Goal: Find contact information: Find contact information

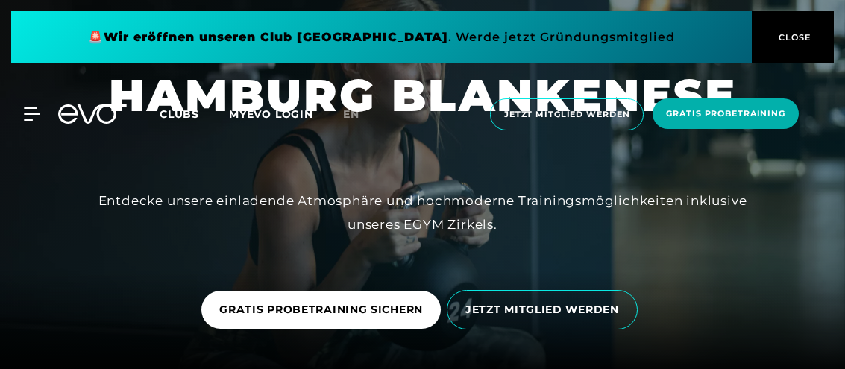
click at [24, 108] on div at bounding box center [23, 113] width 34 height 13
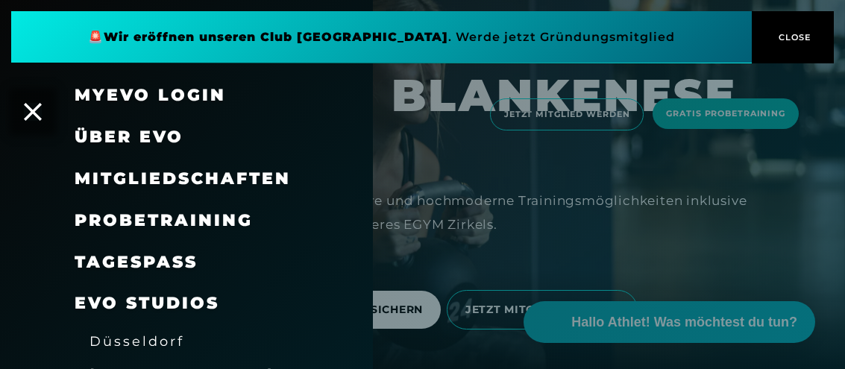
click at [145, 186] on span "Mitgliedschaften" at bounding box center [183, 179] width 216 height 20
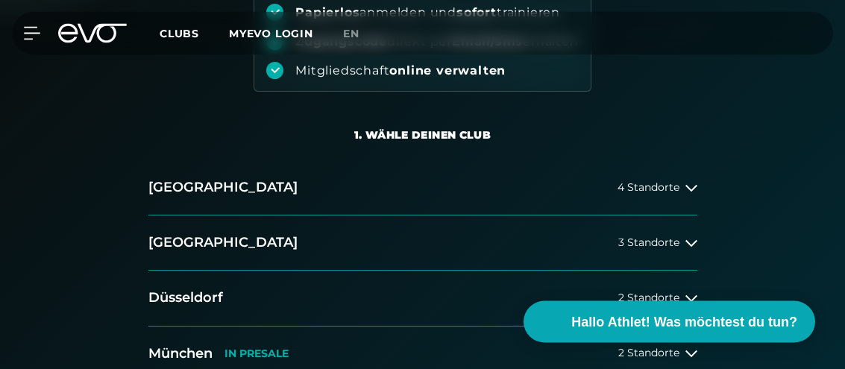
click at [678, 201] on button "[GEOGRAPHIC_DATA] 4 Standorte" at bounding box center [422, 188] width 549 height 55
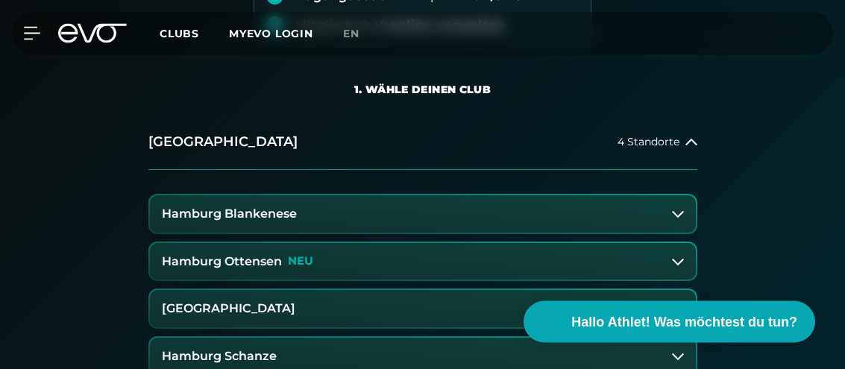
scroll to position [269, 0]
click at [594, 206] on button "Hamburg Blankenese" at bounding box center [423, 213] width 546 height 37
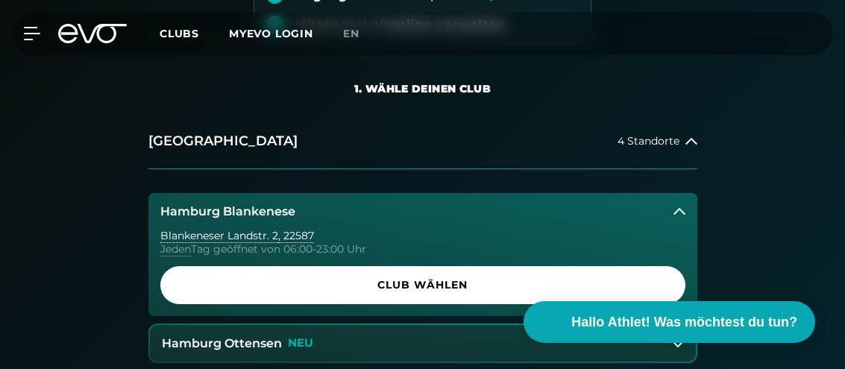
click at [535, 293] on span "Club wählen" at bounding box center [422, 285] width 525 height 38
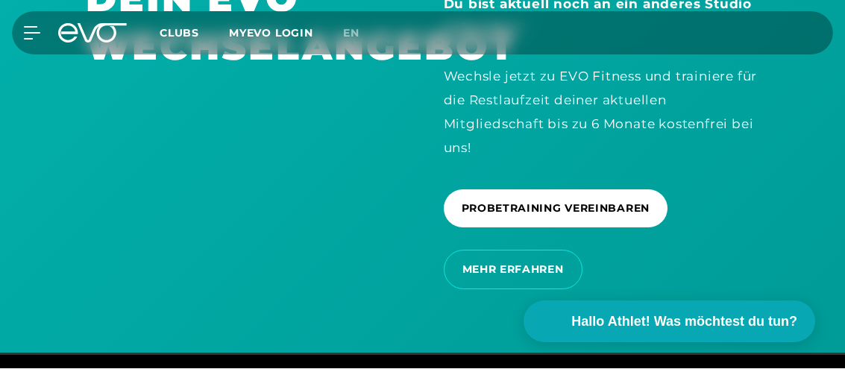
scroll to position [3664, 0]
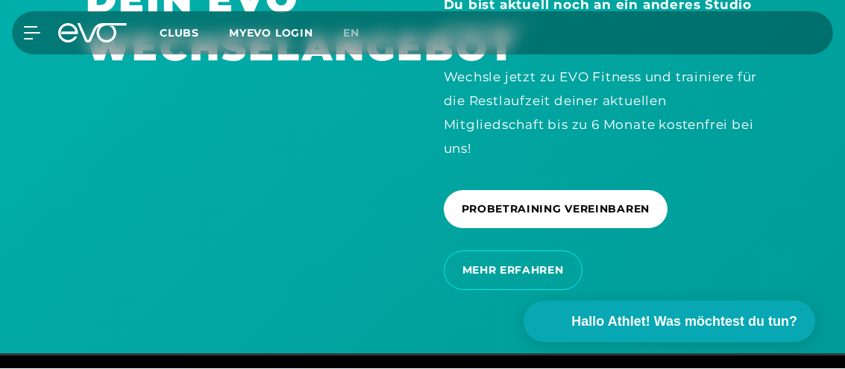
click at [665, 333] on span "Hallo Athlet! Was möchtest du tun?" at bounding box center [684, 322] width 226 height 20
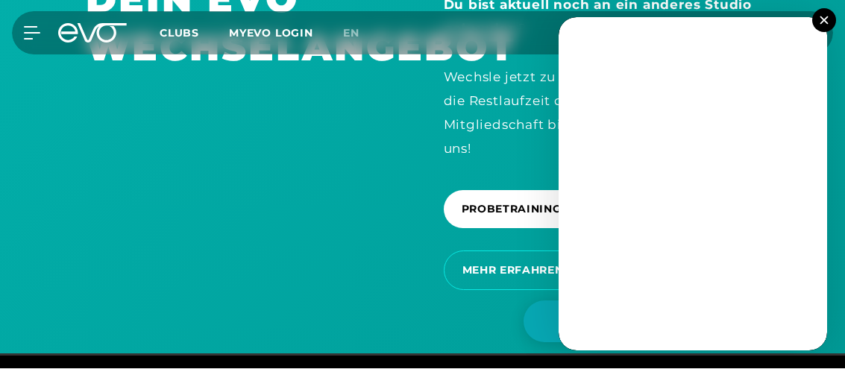
click at [843, 19] on div "MyEVO Login Über EVO Mitgliedschaften Probetraining TAGESPASS EVO Studios [GEOG…" at bounding box center [422, 33] width 845 height 67
click at [833, 16] on button at bounding box center [824, 21] width 24 height 24
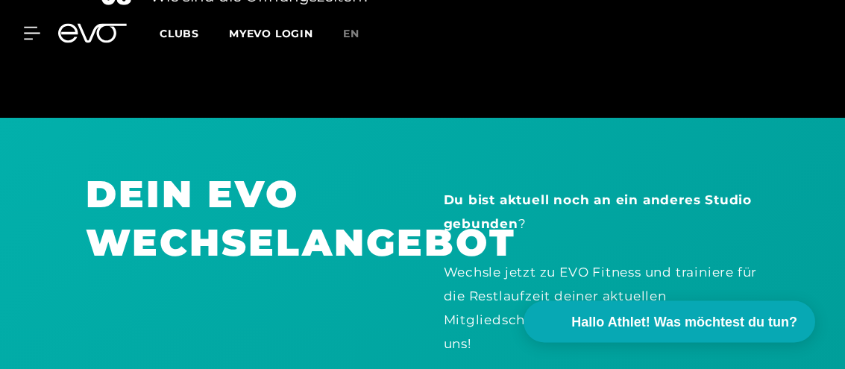
scroll to position [3384, 0]
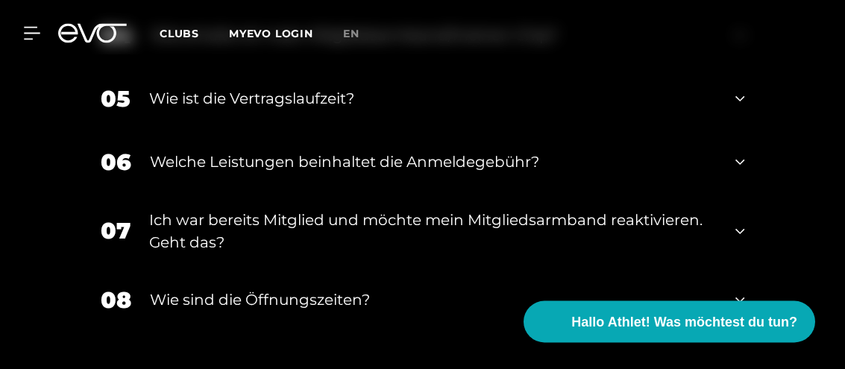
click at [36, 28] on icon at bounding box center [32, 34] width 16 height 12
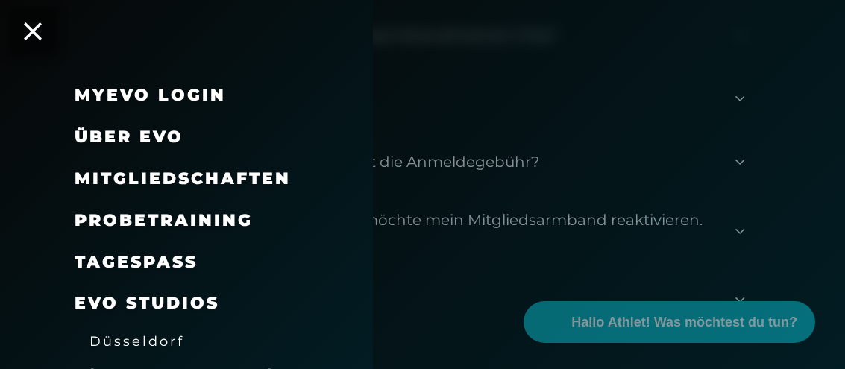
click at [241, 174] on span "Mitgliedschaften" at bounding box center [183, 179] width 216 height 20
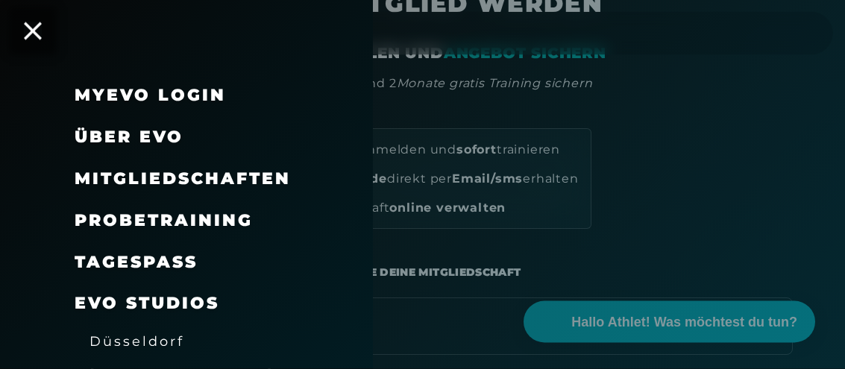
scroll to position [86, 0]
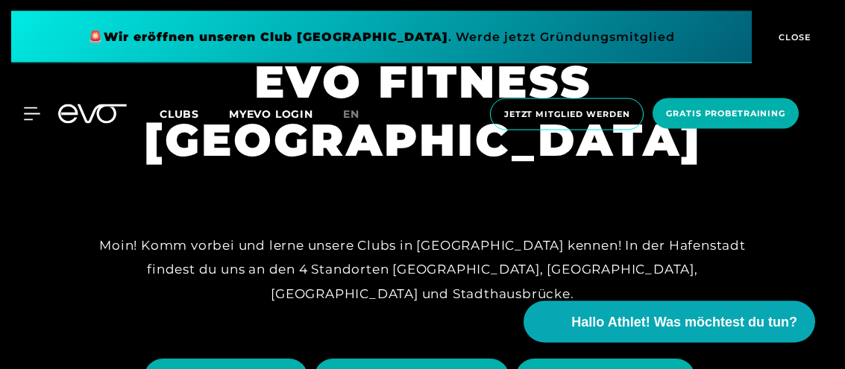
scroll to position [10, 0]
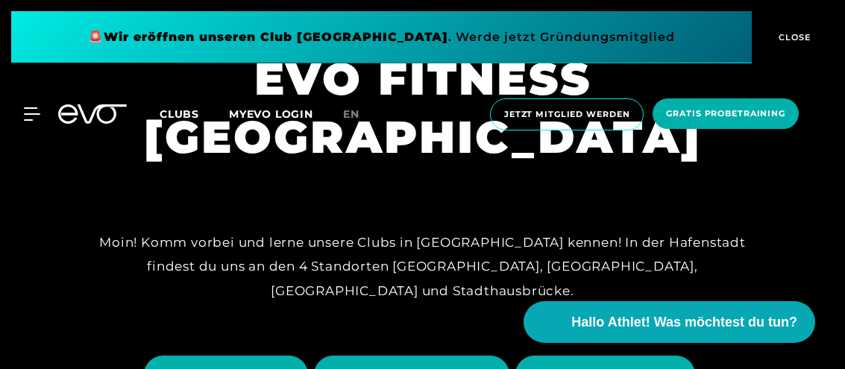
click at [650, 356] on span "HAMBURG BLANKENESE" at bounding box center [605, 375] width 180 height 38
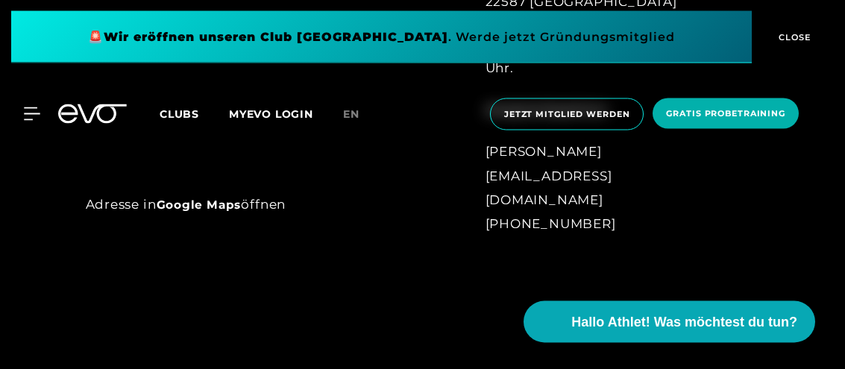
scroll to position [758, 0]
click at [658, 236] on div "[PERSON_NAME] [EMAIL_ADDRESS][DOMAIN_NAME] [PHONE_NUMBER]" at bounding box center [607, 187] width 245 height 96
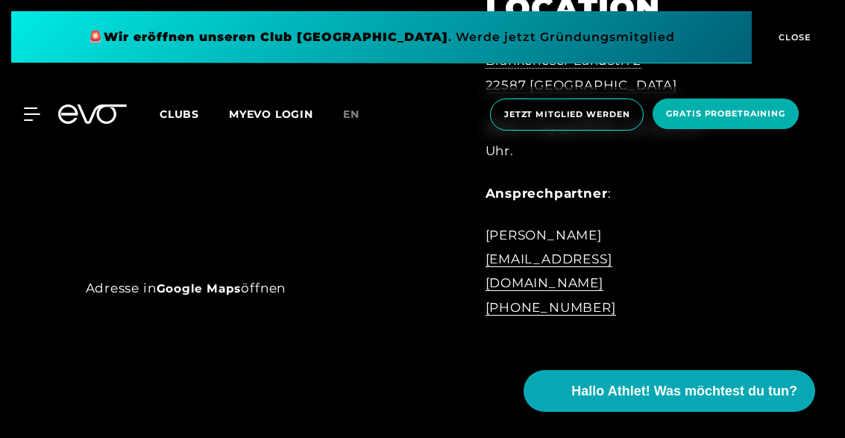
scroll to position [588, 0]
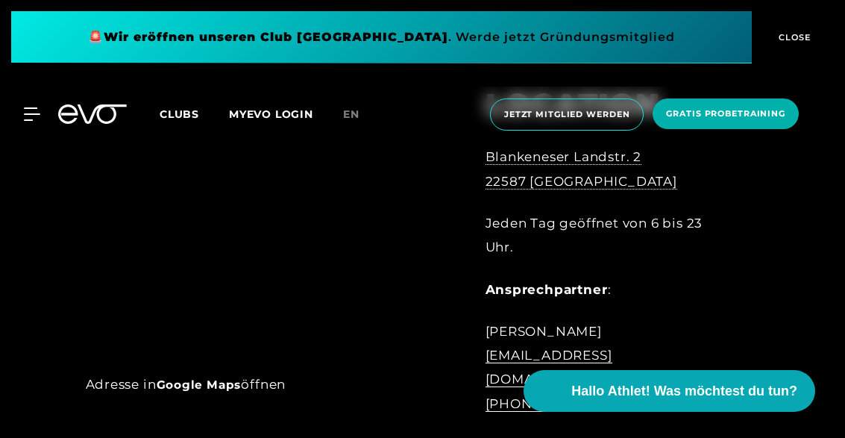
click at [31, 113] on icon at bounding box center [32, 114] width 16 height 12
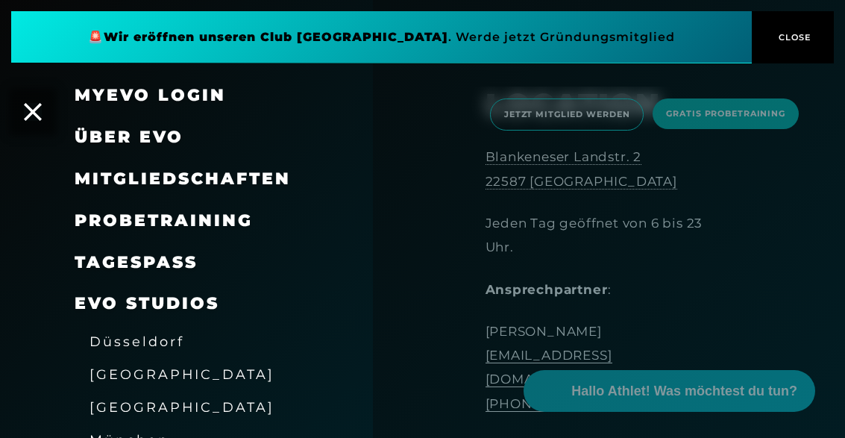
click at [254, 174] on span "Mitgliedschaften" at bounding box center [183, 179] width 216 height 20
